Goal: Communication & Community: Participate in discussion

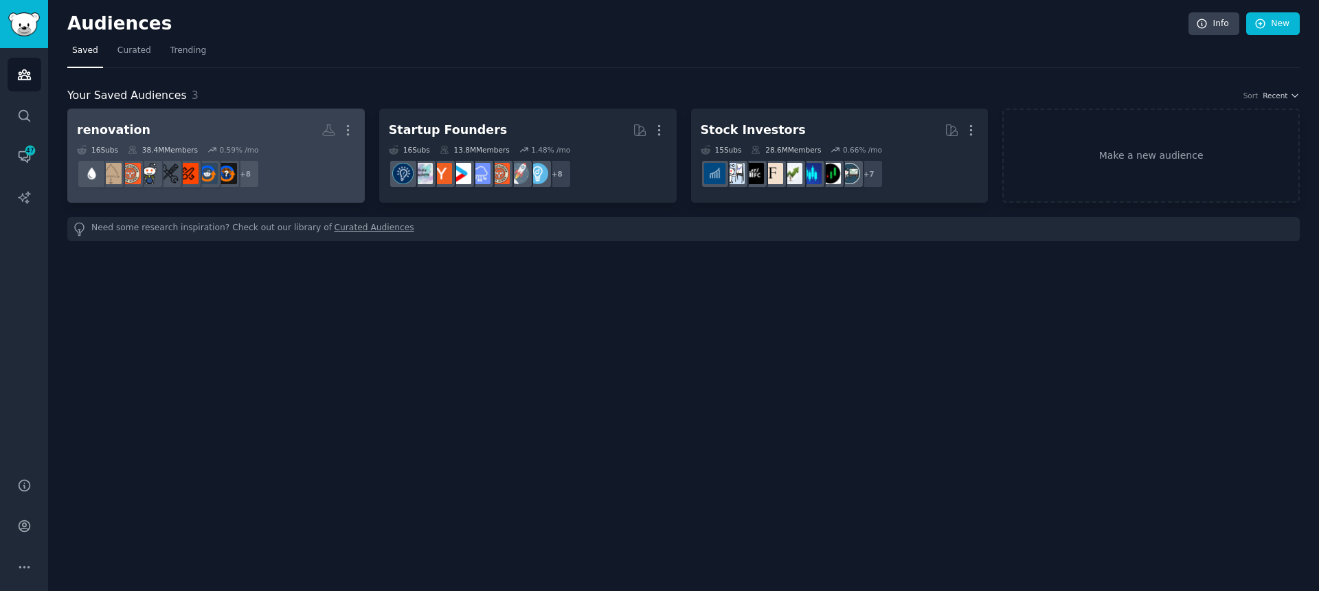
click at [136, 134] on div "renovation" at bounding box center [114, 130] width 74 height 17
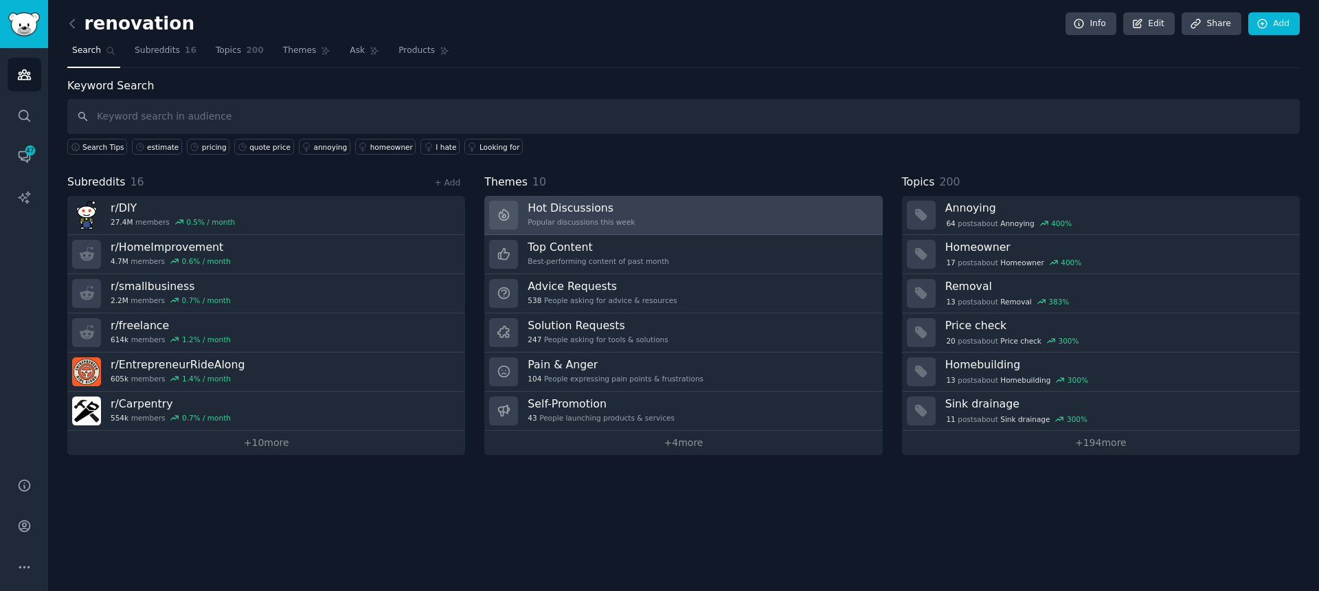
click at [583, 207] on h3 "Hot Discussions" at bounding box center [581, 208] width 107 height 14
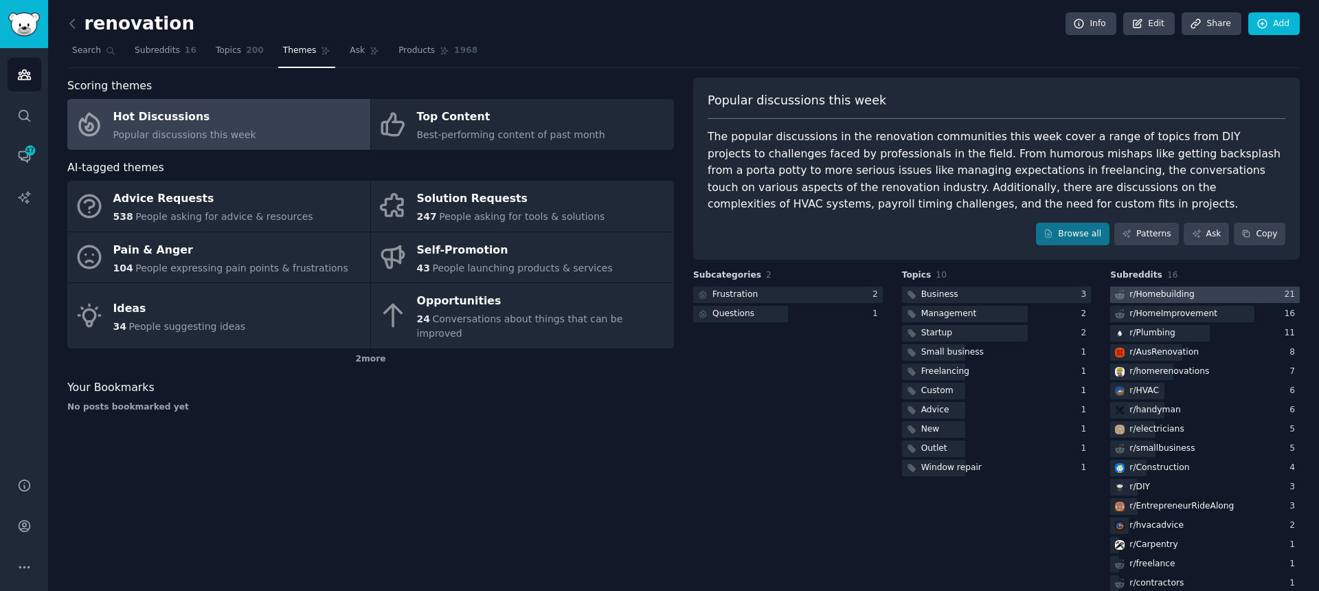
click at [1162, 296] on div "r/ Homebuilding" at bounding box center [1162, 295] width 65 height 12
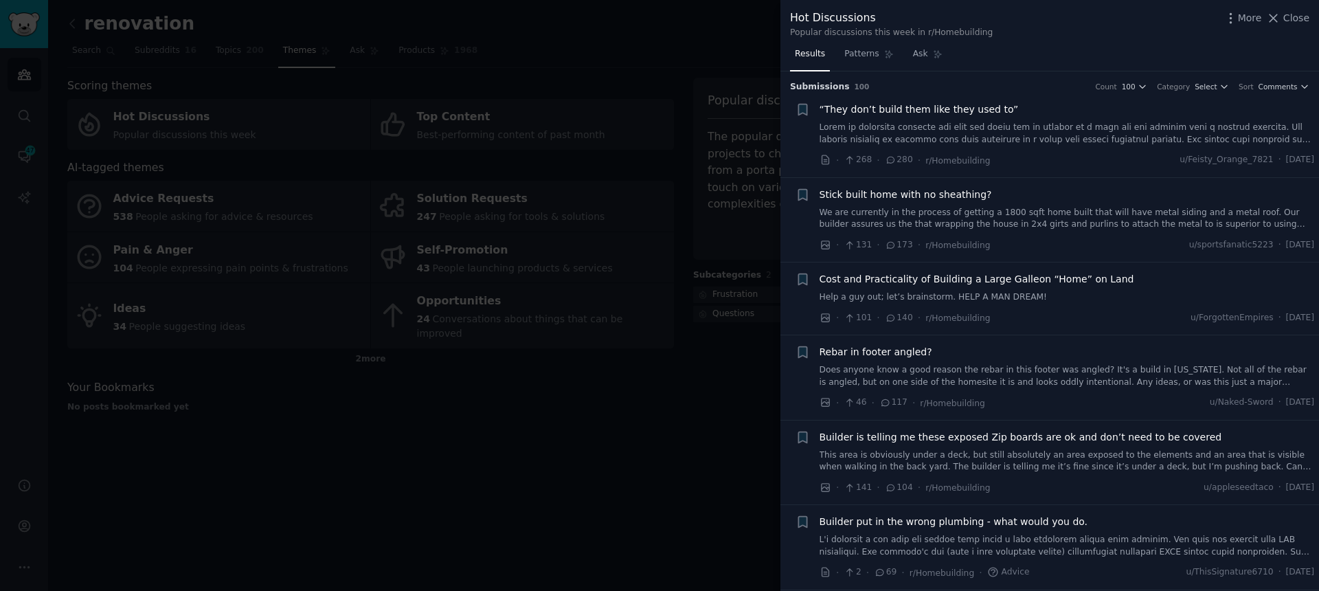
click at [942, 112] on span "“They don’t build them like they used to”" at bounding box center [919, 109] width 199 height 14
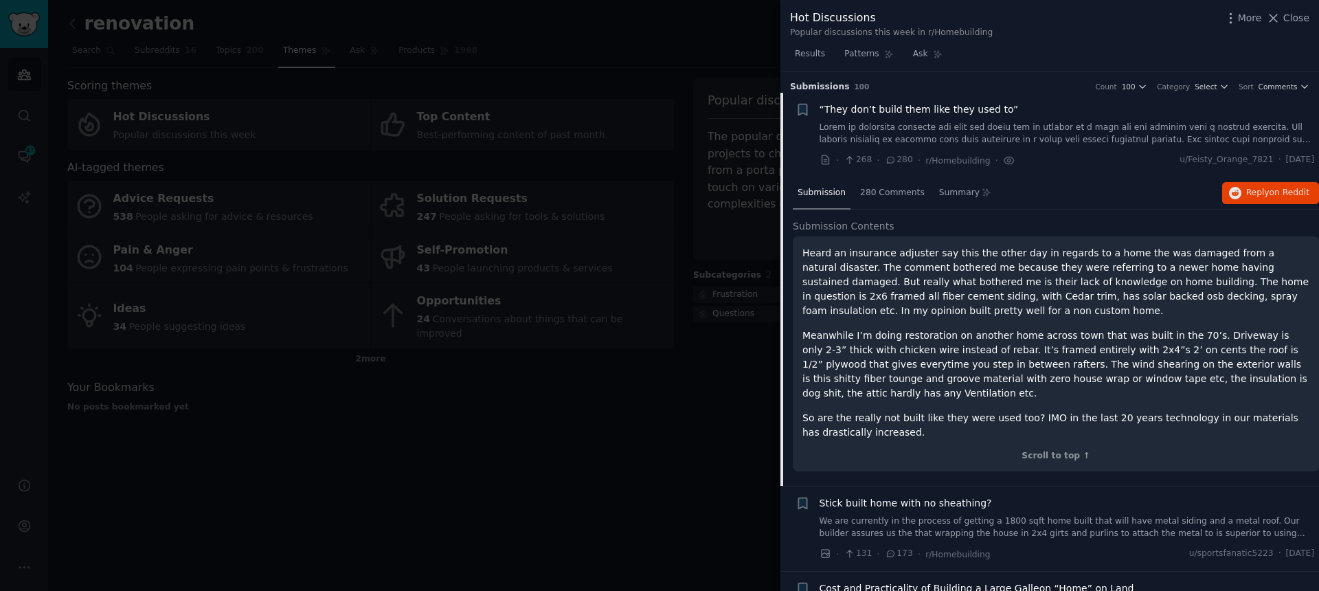
scroll to position [22, 0]
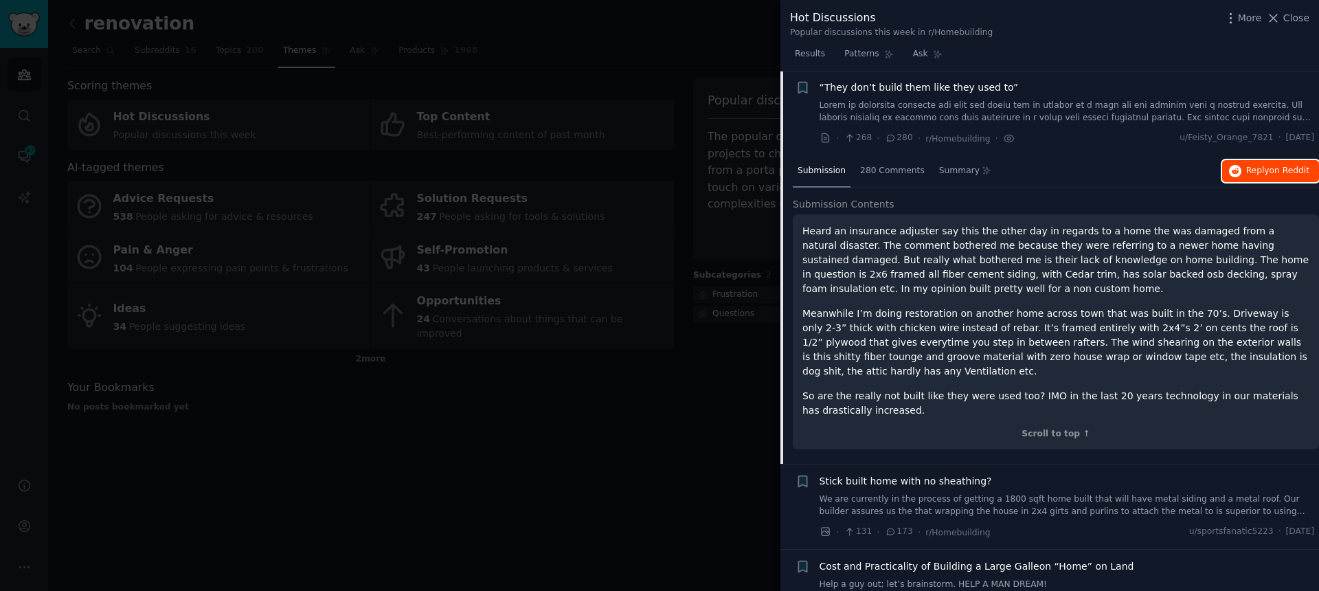
click at [1249, 175] on span "Reply on Reddit" at bounding box center [1277, 171] width 63 height 12
